Goal: Check status: Check status

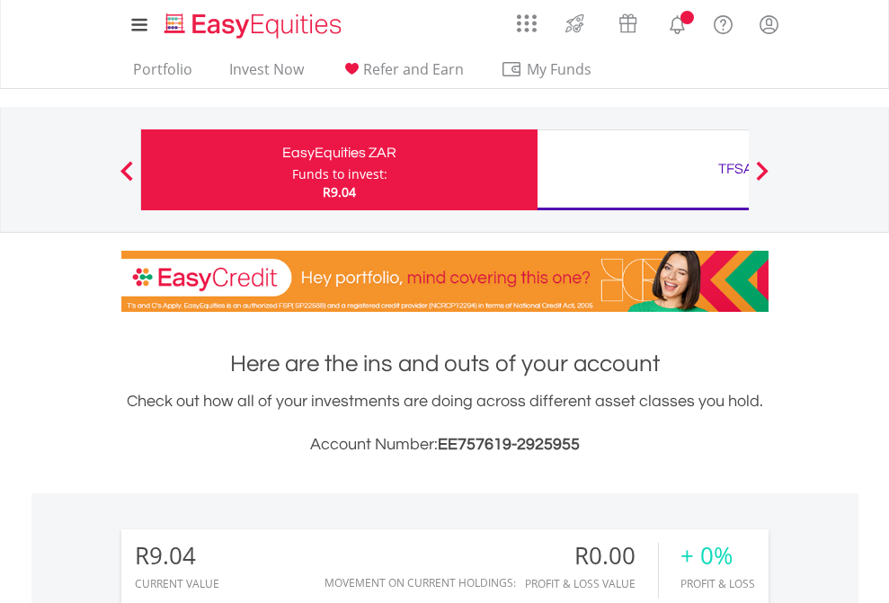
scroll to position [173, 282]
click at [292, 170] on div "Funds to invest:" at bounding box center [339, 174] width 95 height 18
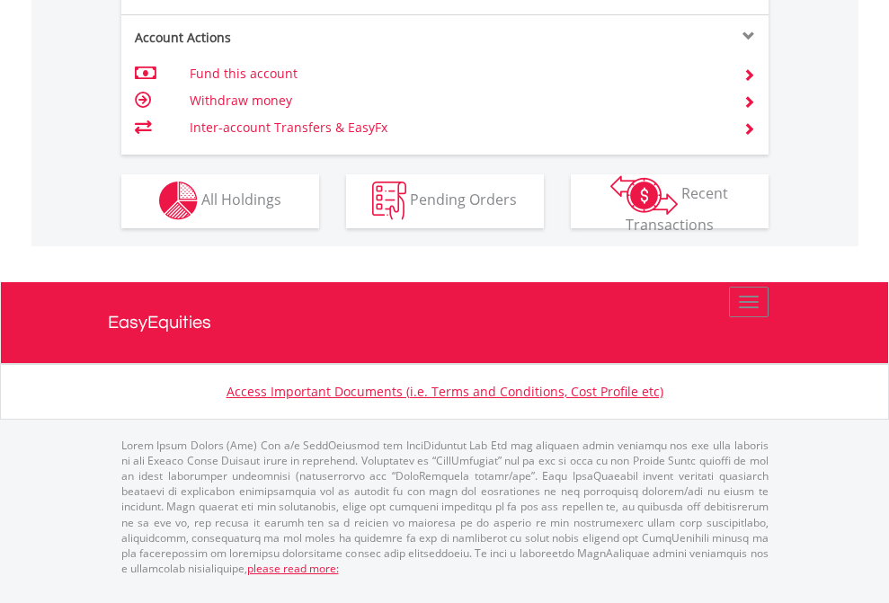
scroll to position [1682, 0]
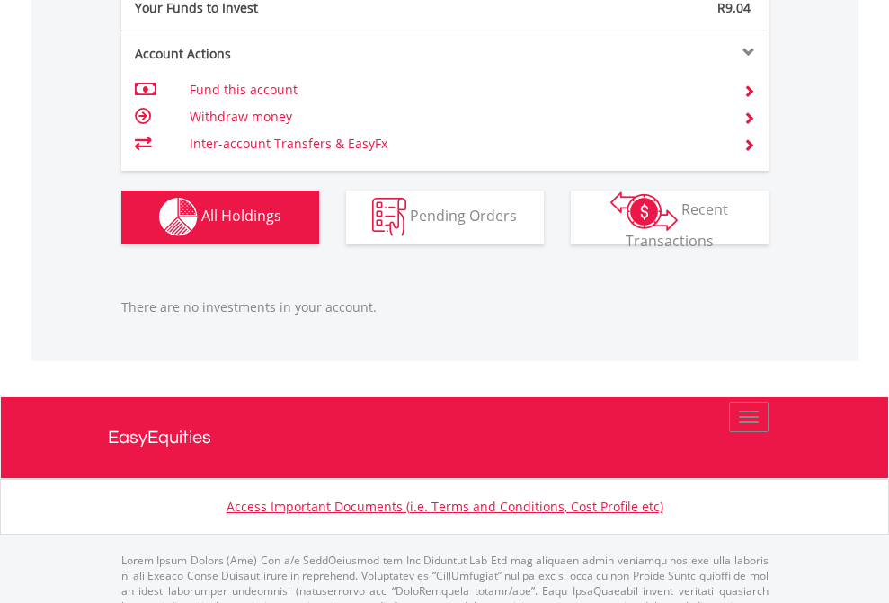
scroll to position [1780, 0]
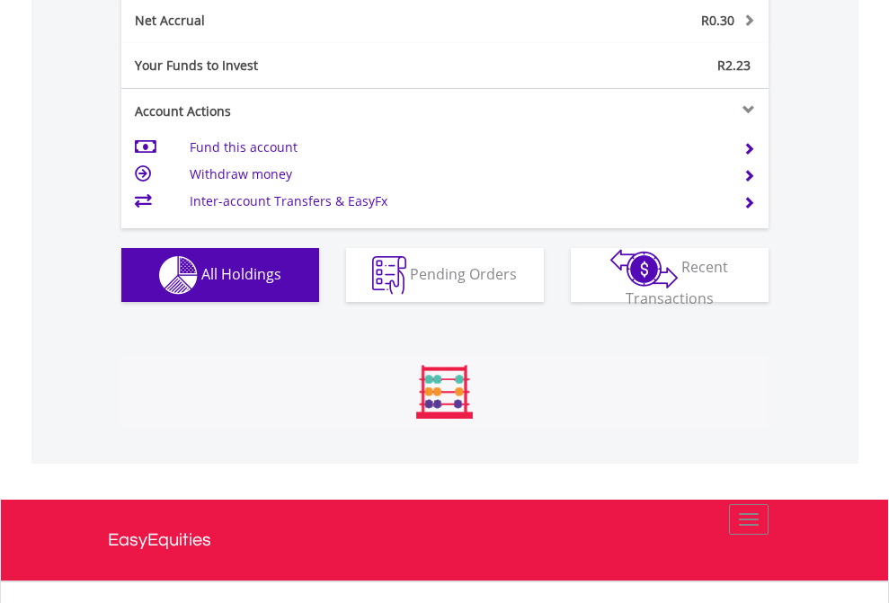
scroll to position [1823, 0]
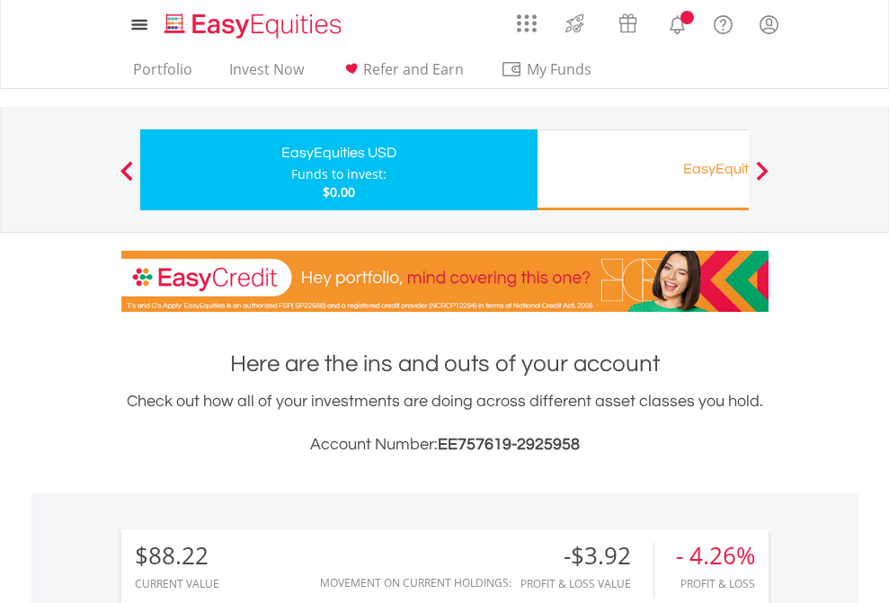
scroll to position [173, 282]
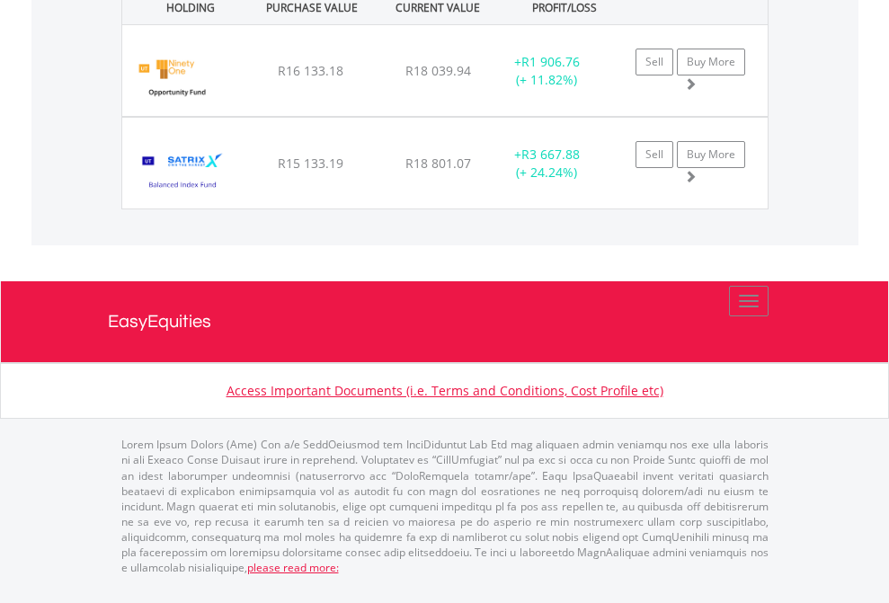
scroll to position [2141, 0]
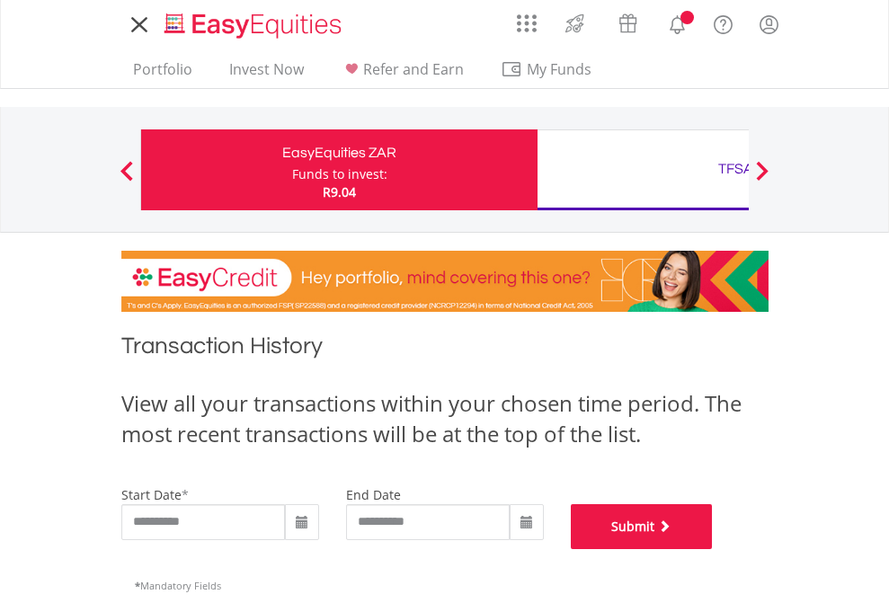
click at [713, 549] on button "Submit" at bounding box center [642, 526] width 142 height 45
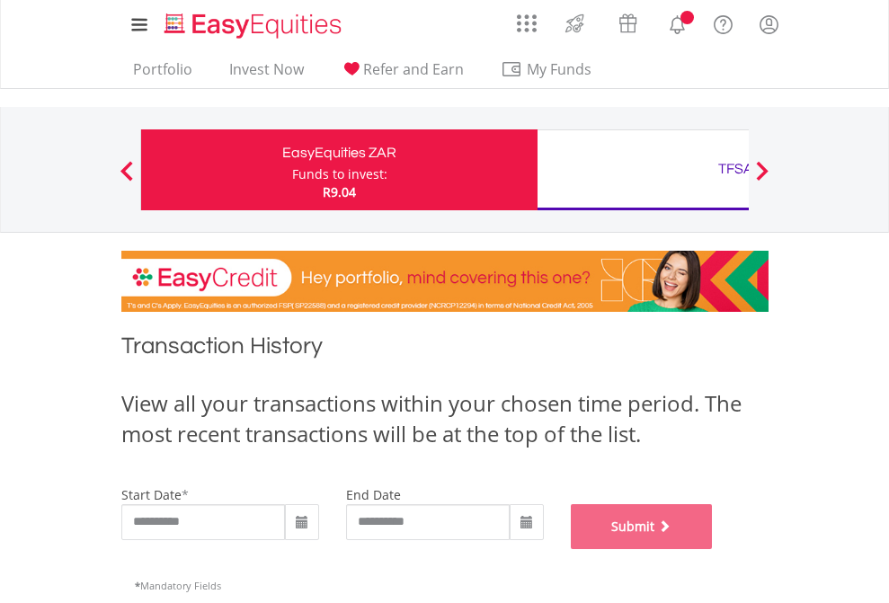
scroll to position [729, 0]
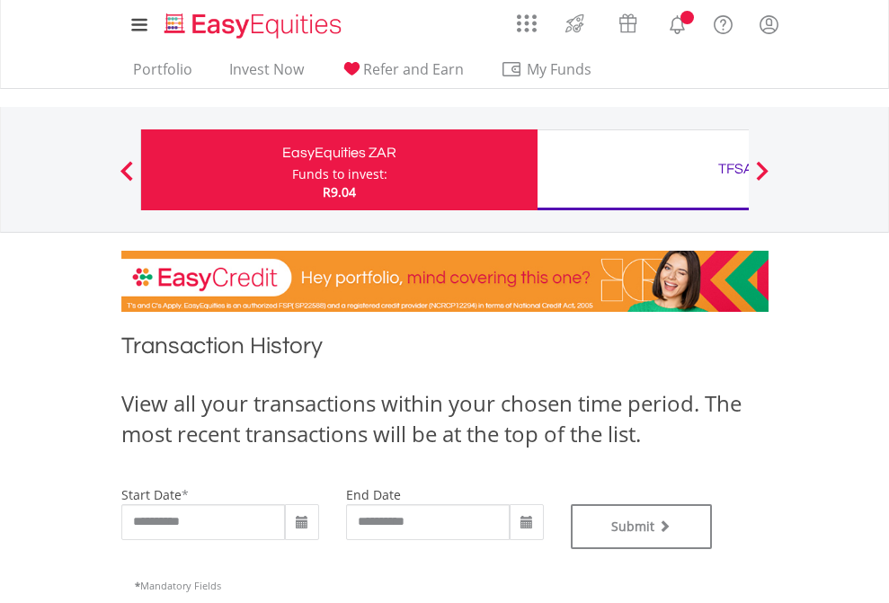
click at [643, 170] on div "TFSA" at bounding box center [736, 168] width 375 height 25
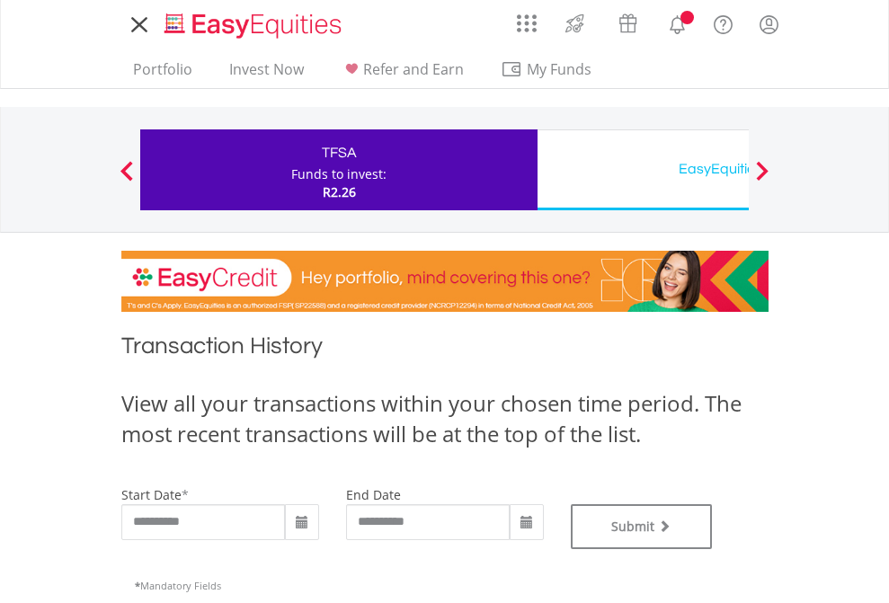
type input "**********"
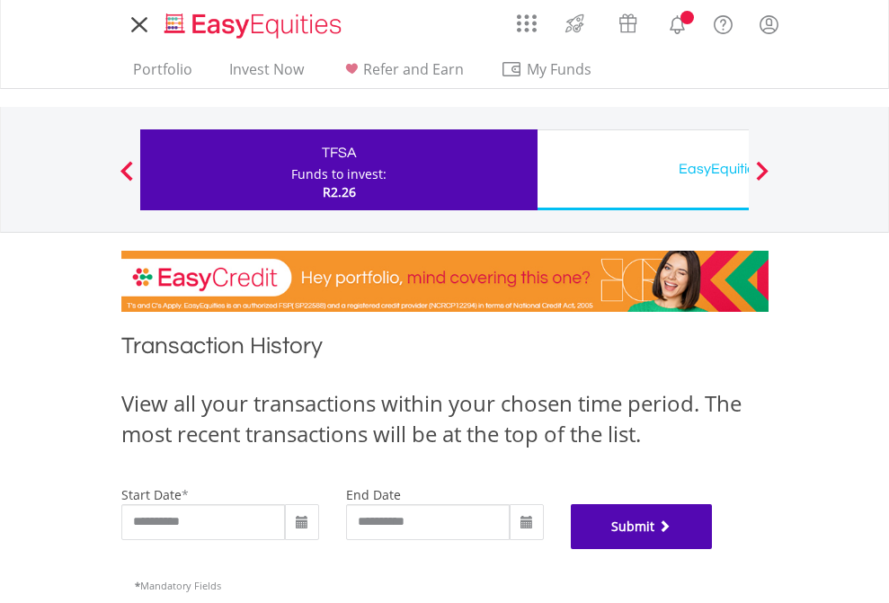
click at [713, 549] on button "Submit" at bounding box center [642, 526] width 142 height 45
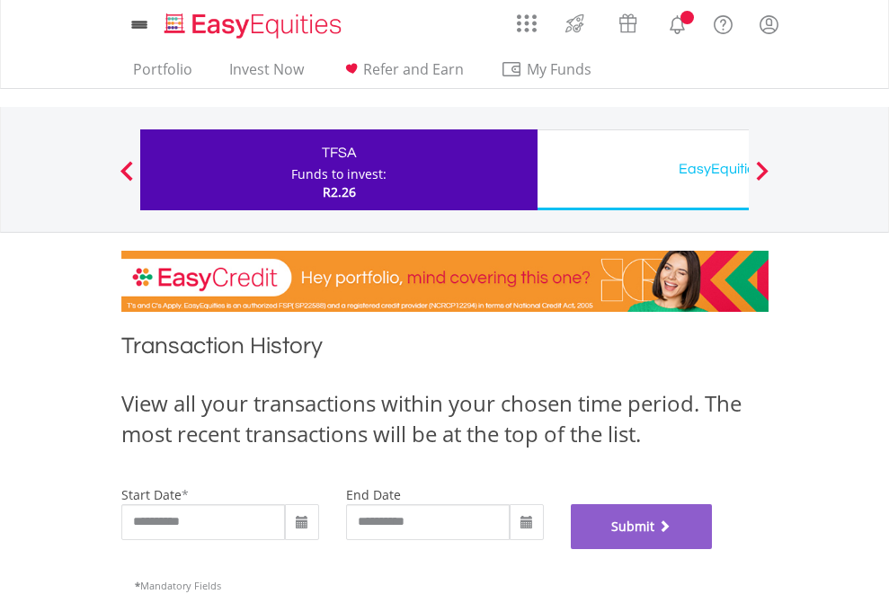
scroll to position [729, 0]
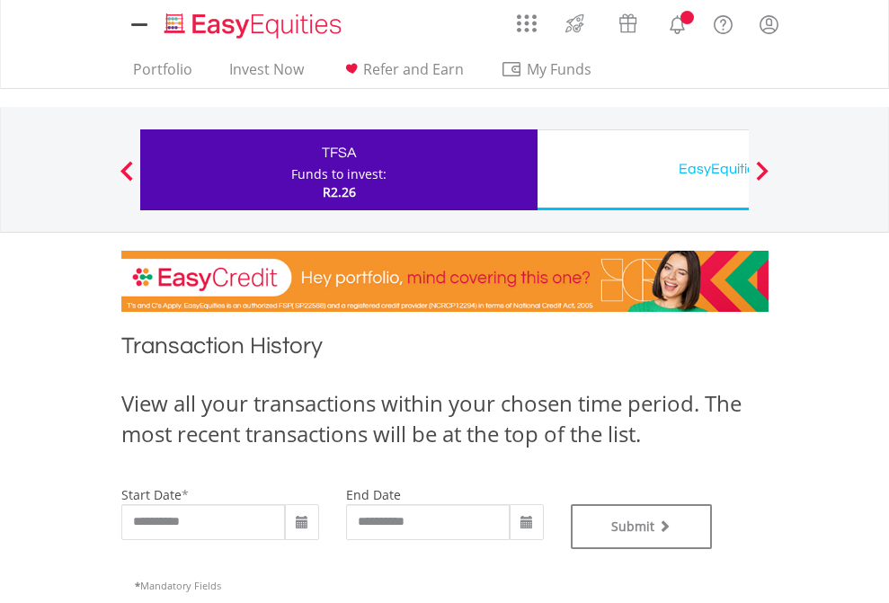
click at [643, 170] on div "EasyEquities USD" at bounding box center [736, 168] width 375 height 25
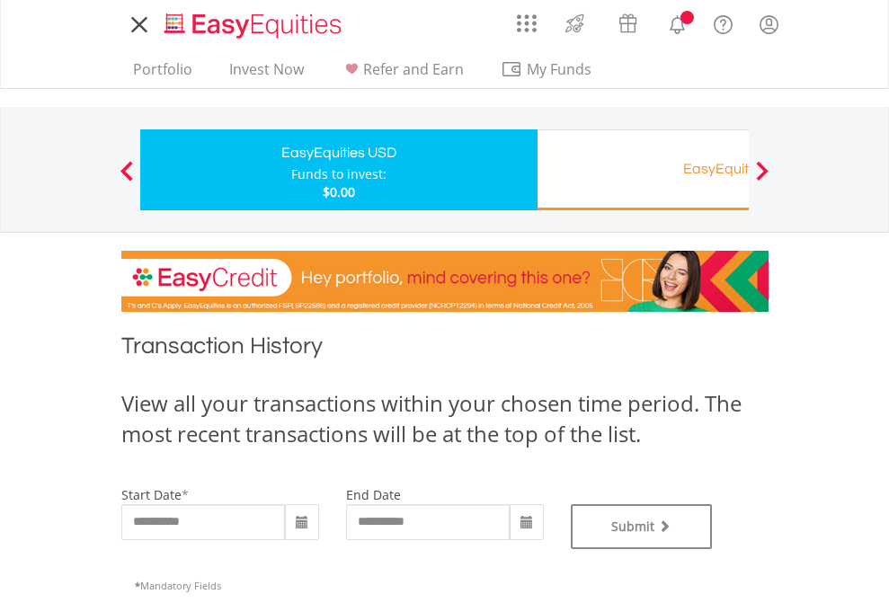
type input "**********"
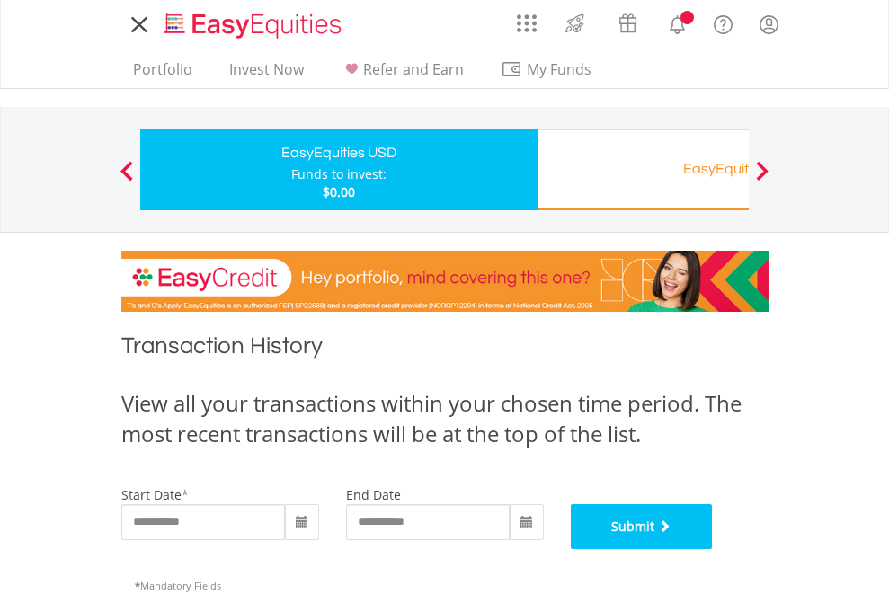
click at [713, 549] on button "Submit" at bounding box center [642, 526] width 142 height 45
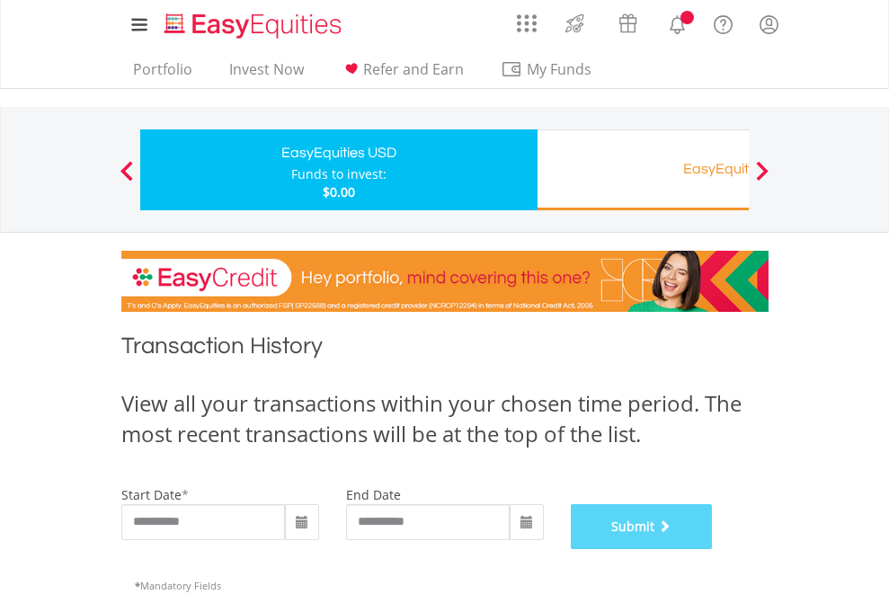
scroll to position [729, 0]
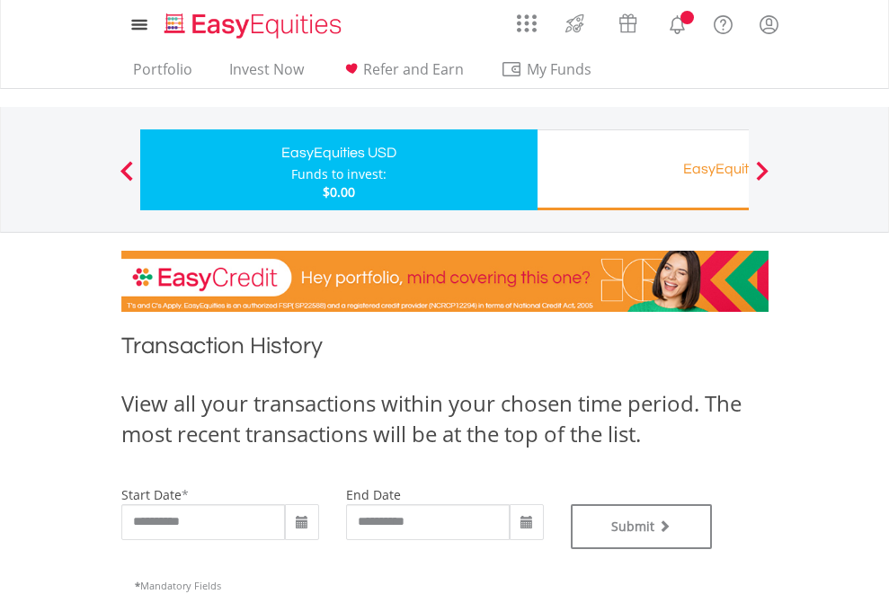
click at [643, 170] on div "EasyEquities RA" at bounding box center [736, 168] width 375 height 25
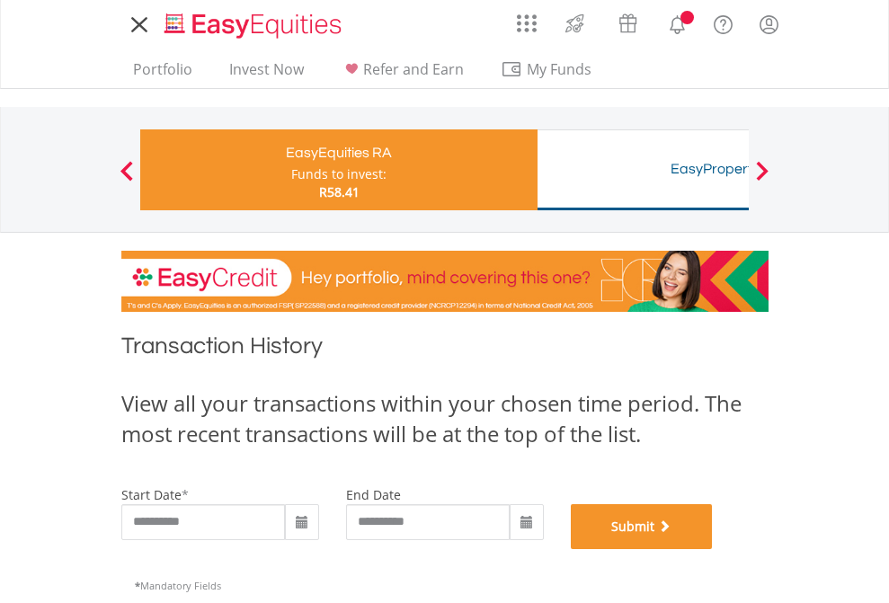
click at [713, 549] on button "Submit" at bounding box center [642, 526] width 142 height 45
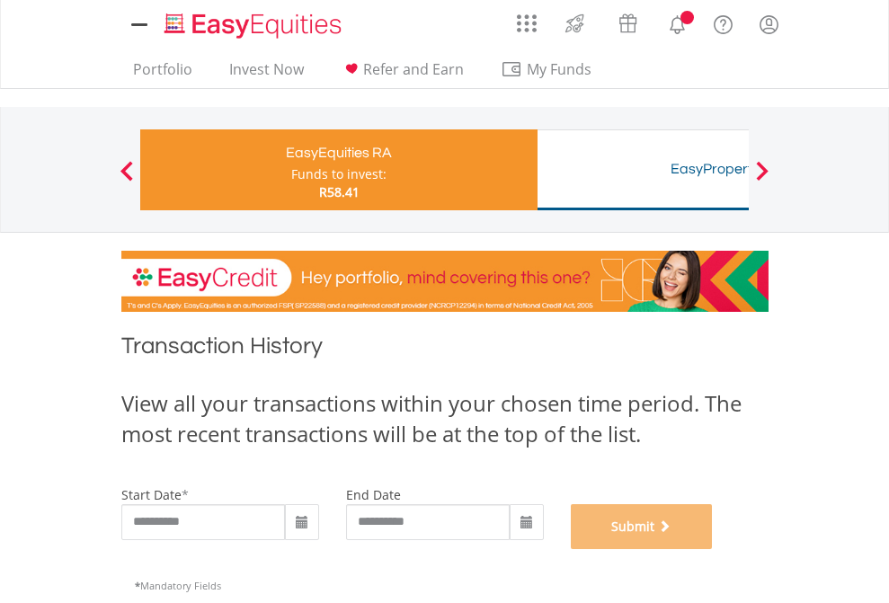
scroll to position [729, 0]
